Goal: Navigation & Orientation: Find specific page/section

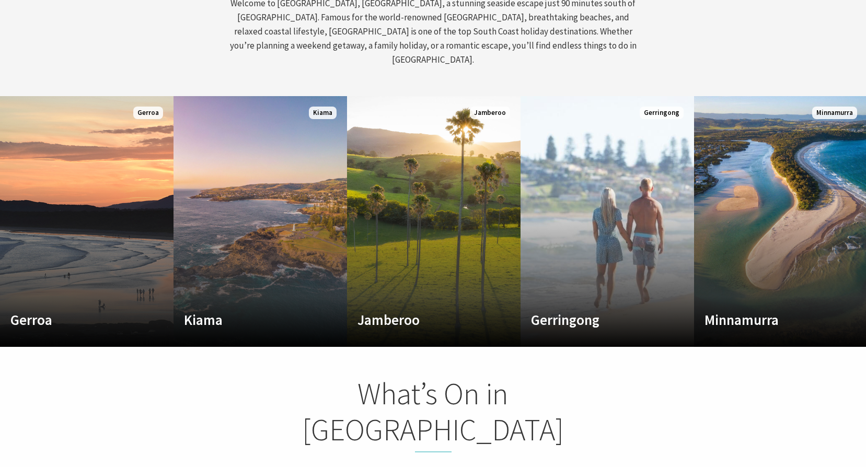
scroll to position [575, 0]
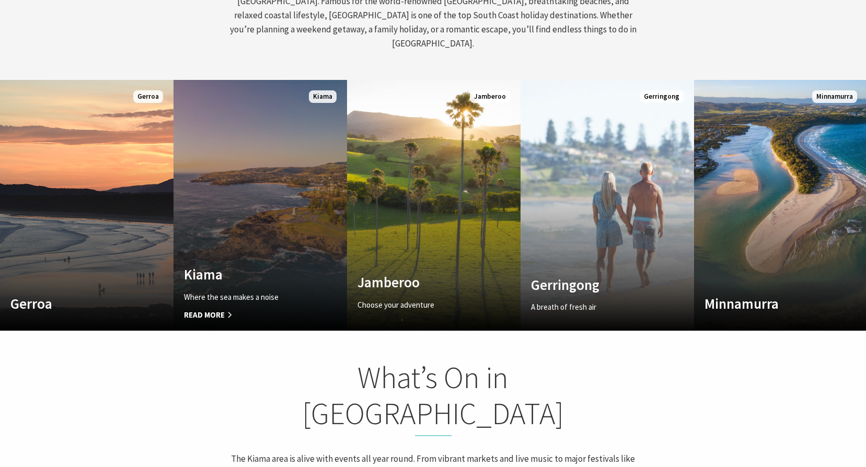
click at [304, 196] on link "Custom Image Used Kiama Where the sea makes a noise Read More Kiama" at bounding box center [261, 205] width 174 height 251
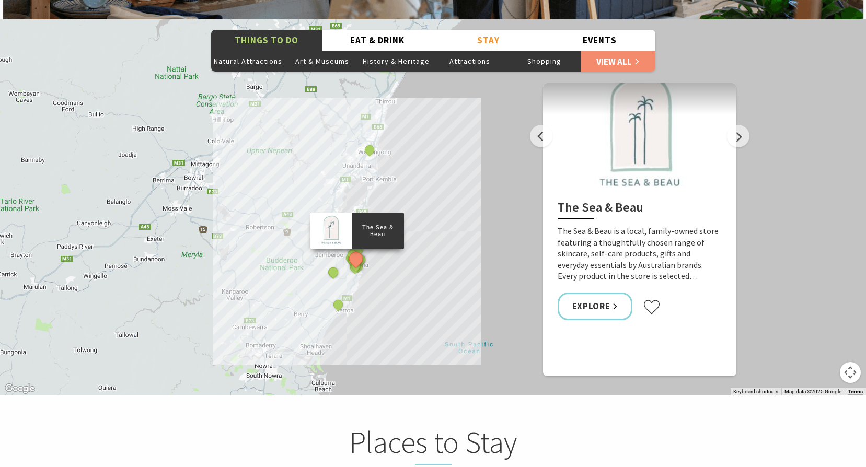
scroll to position [1778, 0]
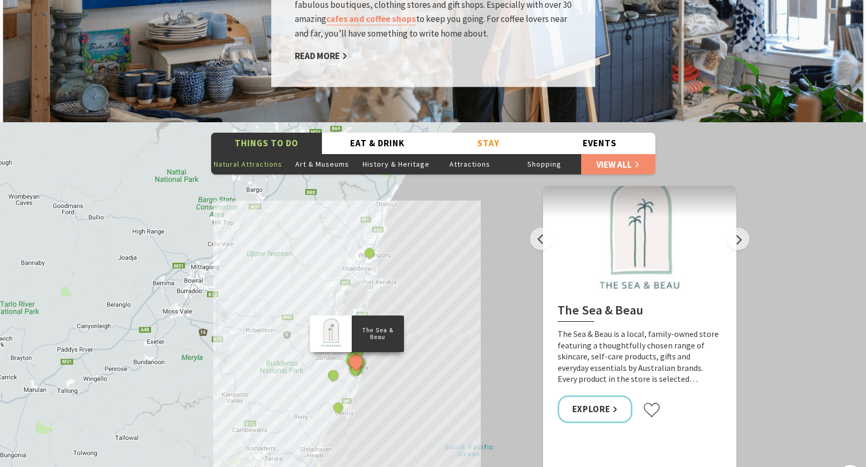
click at [239, 154] on button "Natural Attractions" at bounding box center [248, 164] width 74 height 21
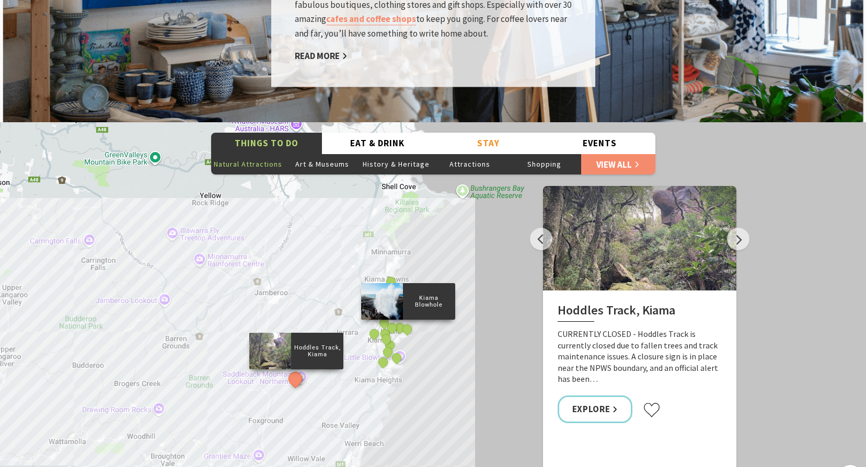
click at [391, 285] on div at bounding box center [382, 301] width 42 height 37
click at [425, 283] on div "Kiama Blowhole" at bounding box center [408, 301] width 94 height 37
click at [856, 465] on button "Map camera controls" at bounding box center [850, 475] width 21 height 21
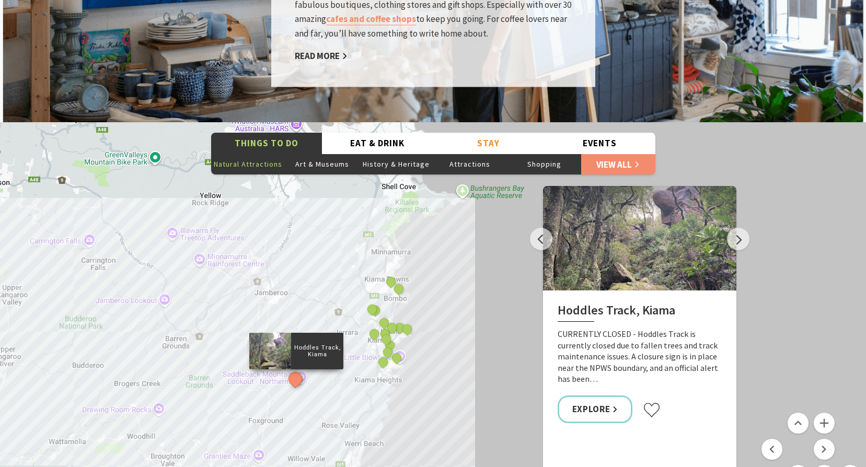
click at [822, 465] on button "Zoom out" at bounding box center [824, 475] width 21 height 21
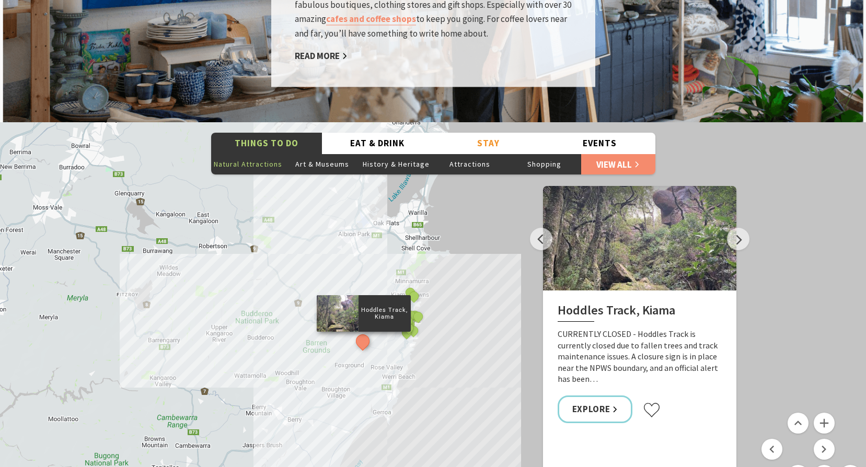
click at [822, 465] on button "Zoom out" at bounding box center [824, 475] width 21 height 21
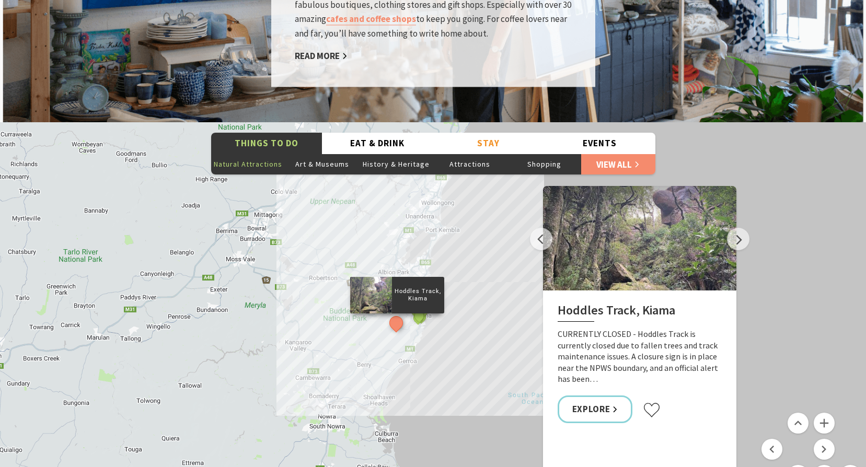
click at [822, 465] on button "Zoom out" at bounding box center [824, 475] width 21 height 21
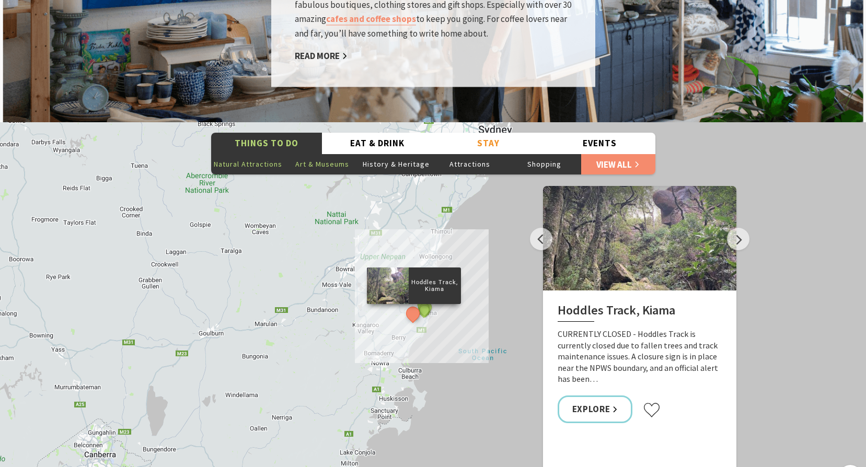
click at [316, 154] on button "Art & Museums" at bounding box center [322, 164] width 74 height 21
